Goal: Find specific page/section

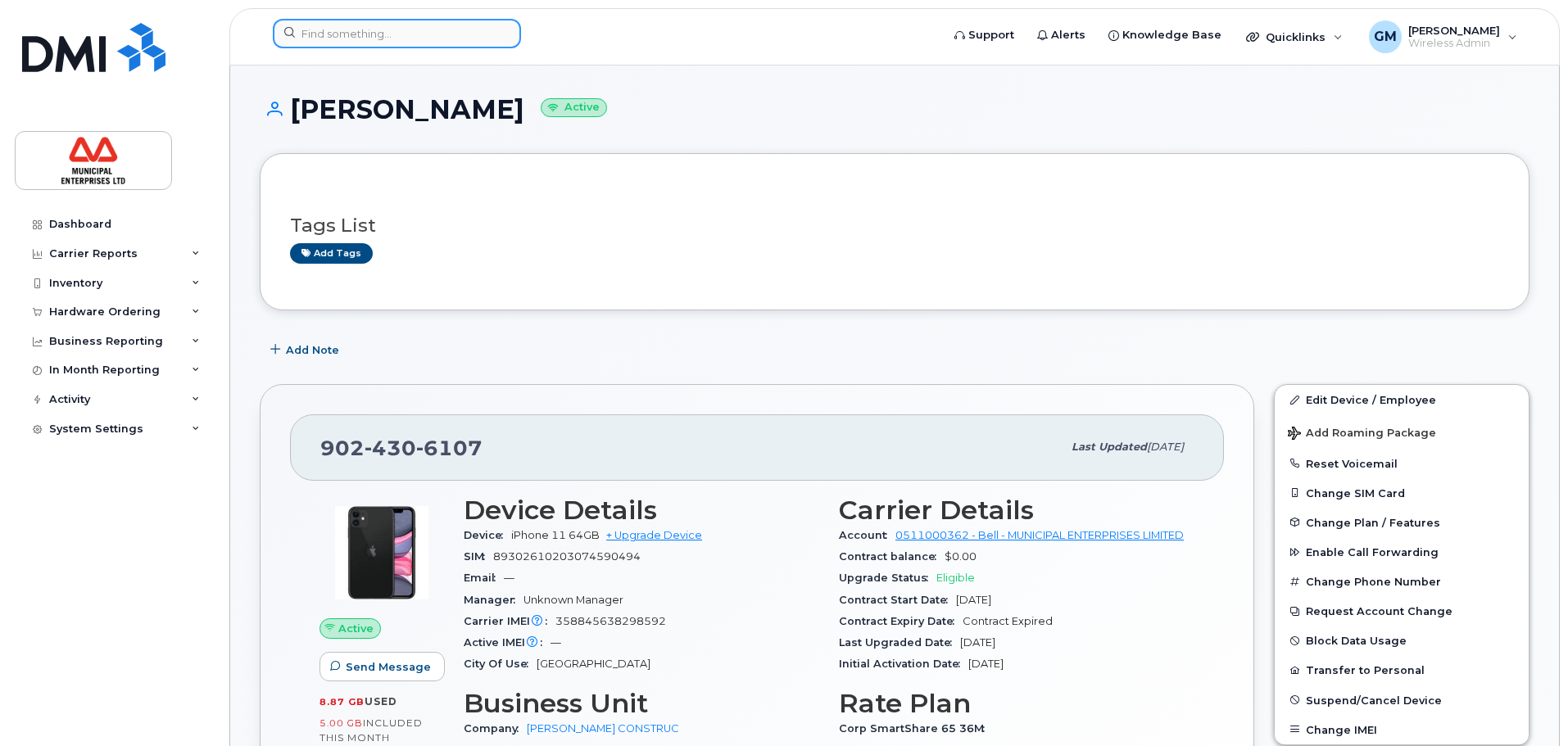
click at [393, 34] on input at bounding box center [397, 33] width 248 height 29
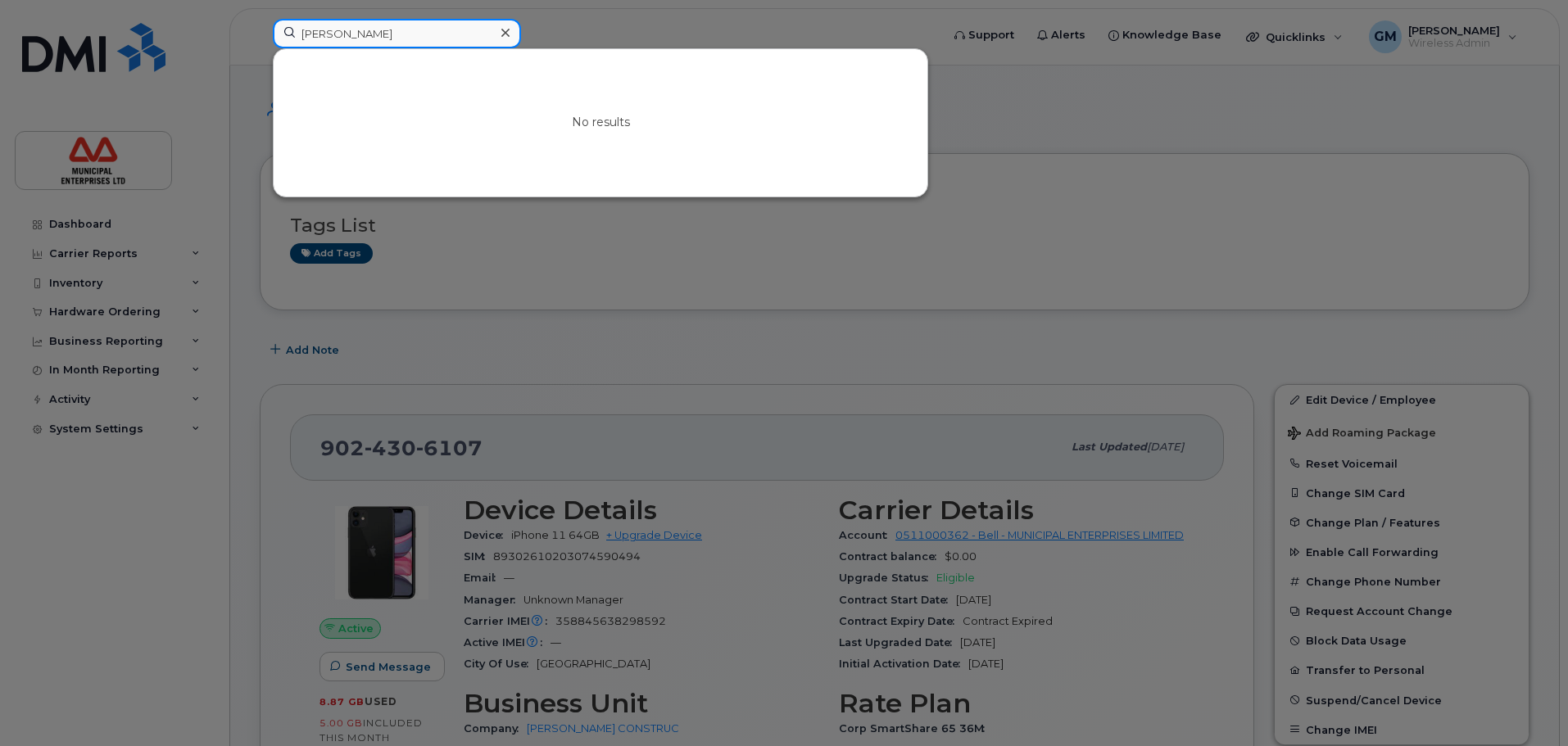
drag, startPoint x: 0, startPoint y: 0, endPoint x: 325, endPoint y: 34, distance: 326.8
click at [325, 34] on input "alexander h" at bounding box center [397, 33] width 248 height 29
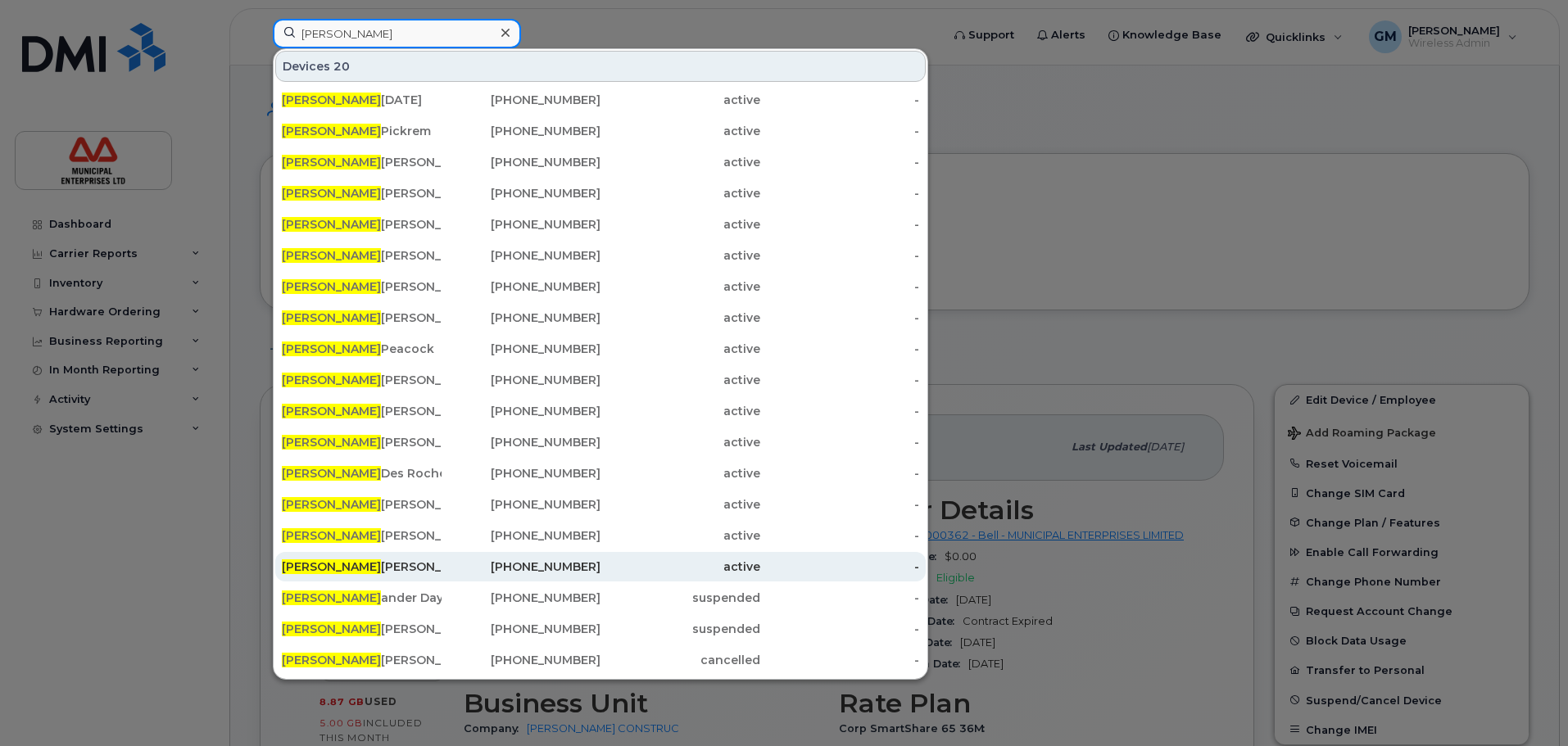
type input "alex"
click at [352, 566] on div "Alex Hart" at bounding box center [362, 567] width 159 height 17
